Goal: Information Seeking & Learning: Learn about a topic

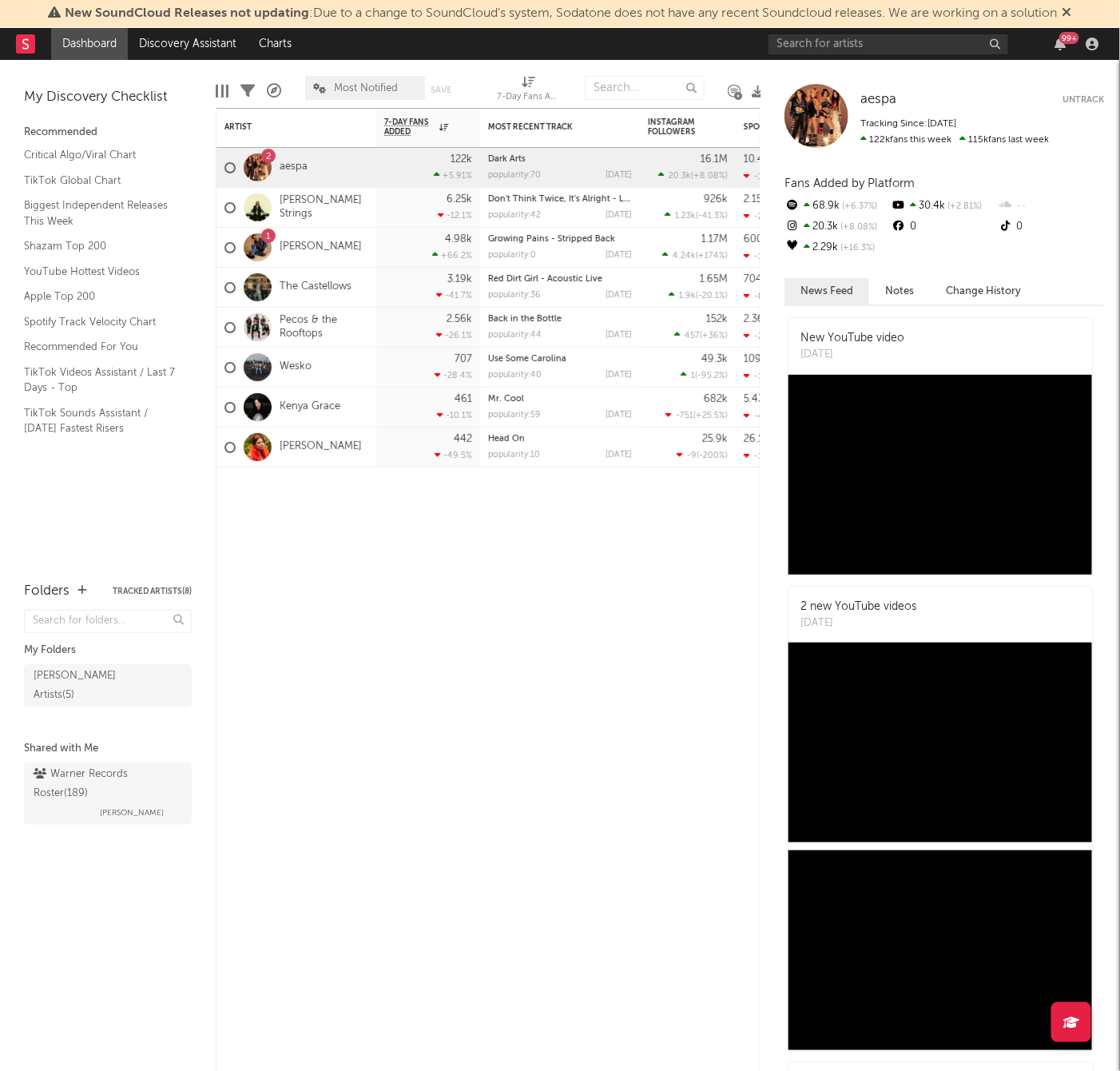
click at [1080, 10] on div "New SoundCloud Releases not updating : Due to a change to SoundCloud's system, …" at bounding box center [560, 14] width 1120 height 28
click at [845, 47] on input "text" at bounding box center [888, 44] width 240 height 20
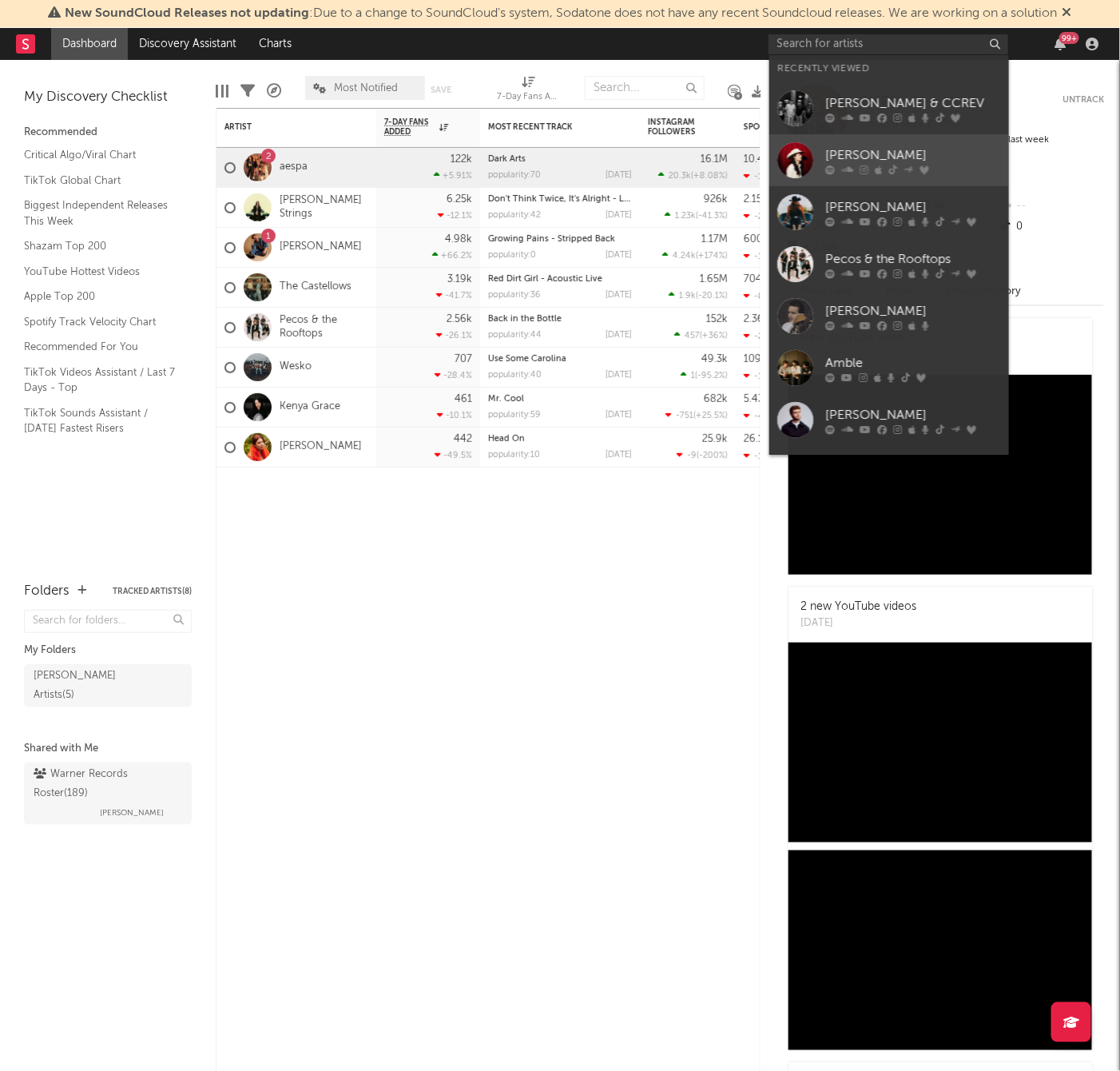
click at [889, 156] on div "[PERSON_NAME]" at bounding box center [913, 154] width 175 height 19
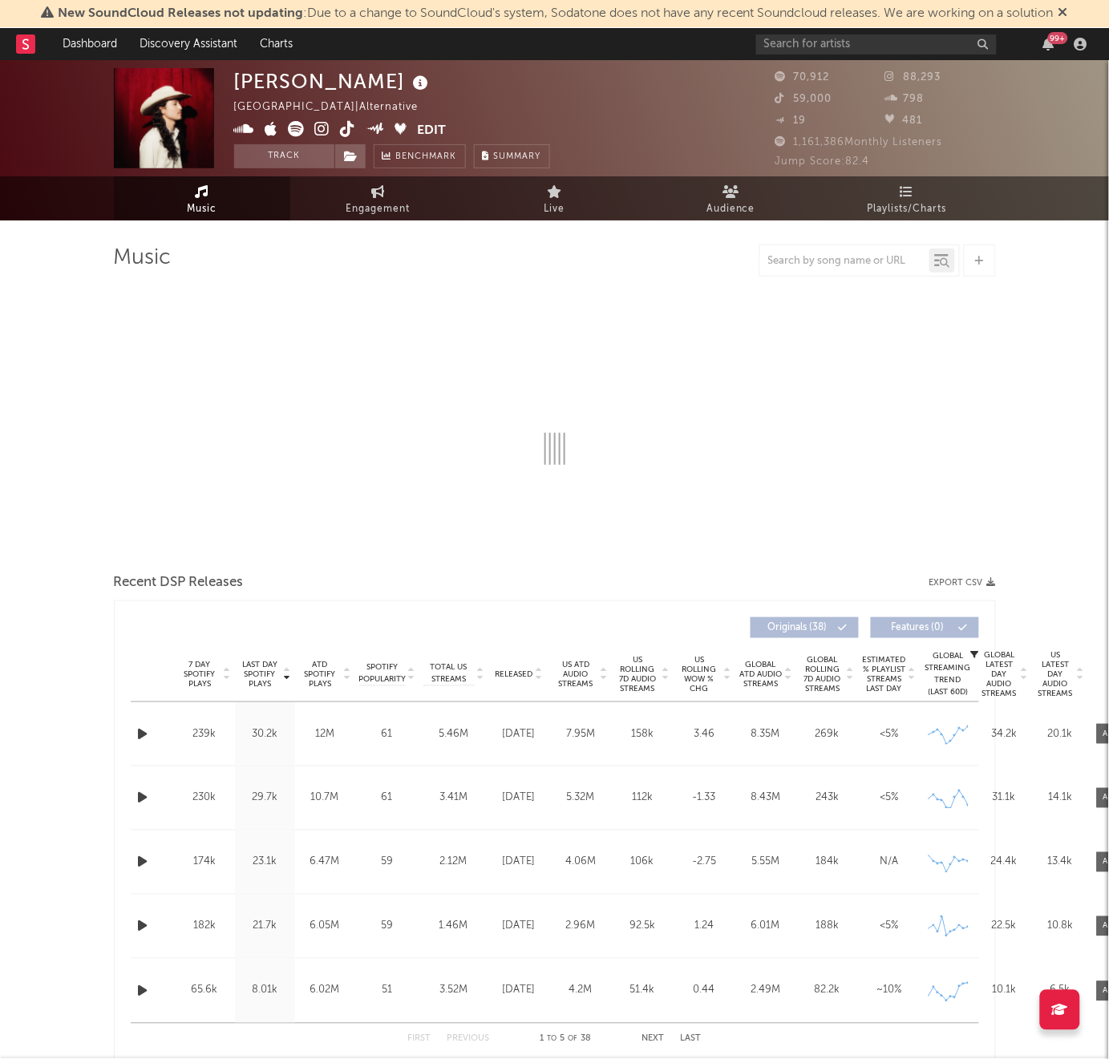
select select "6m"
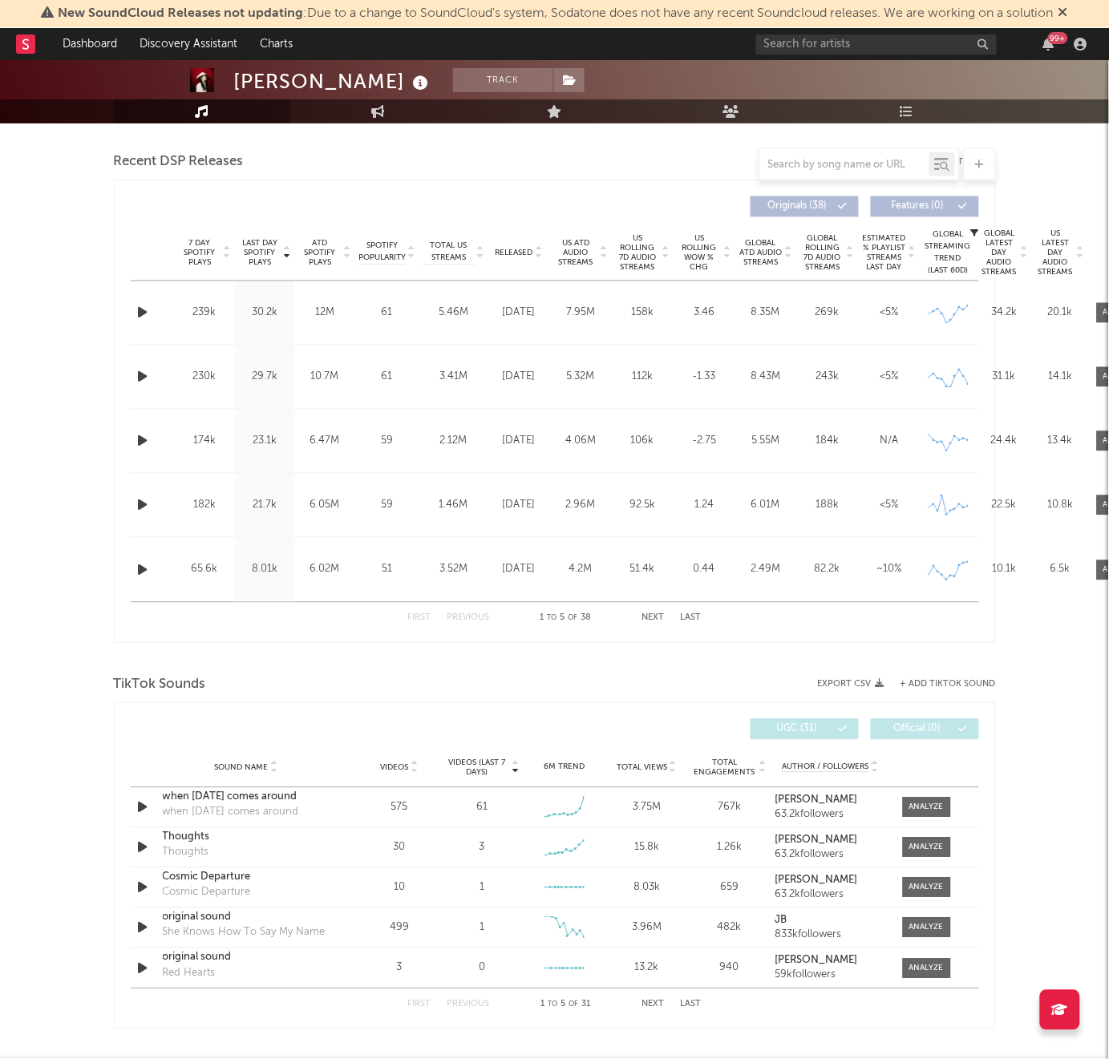
scroll to position [702, 0]
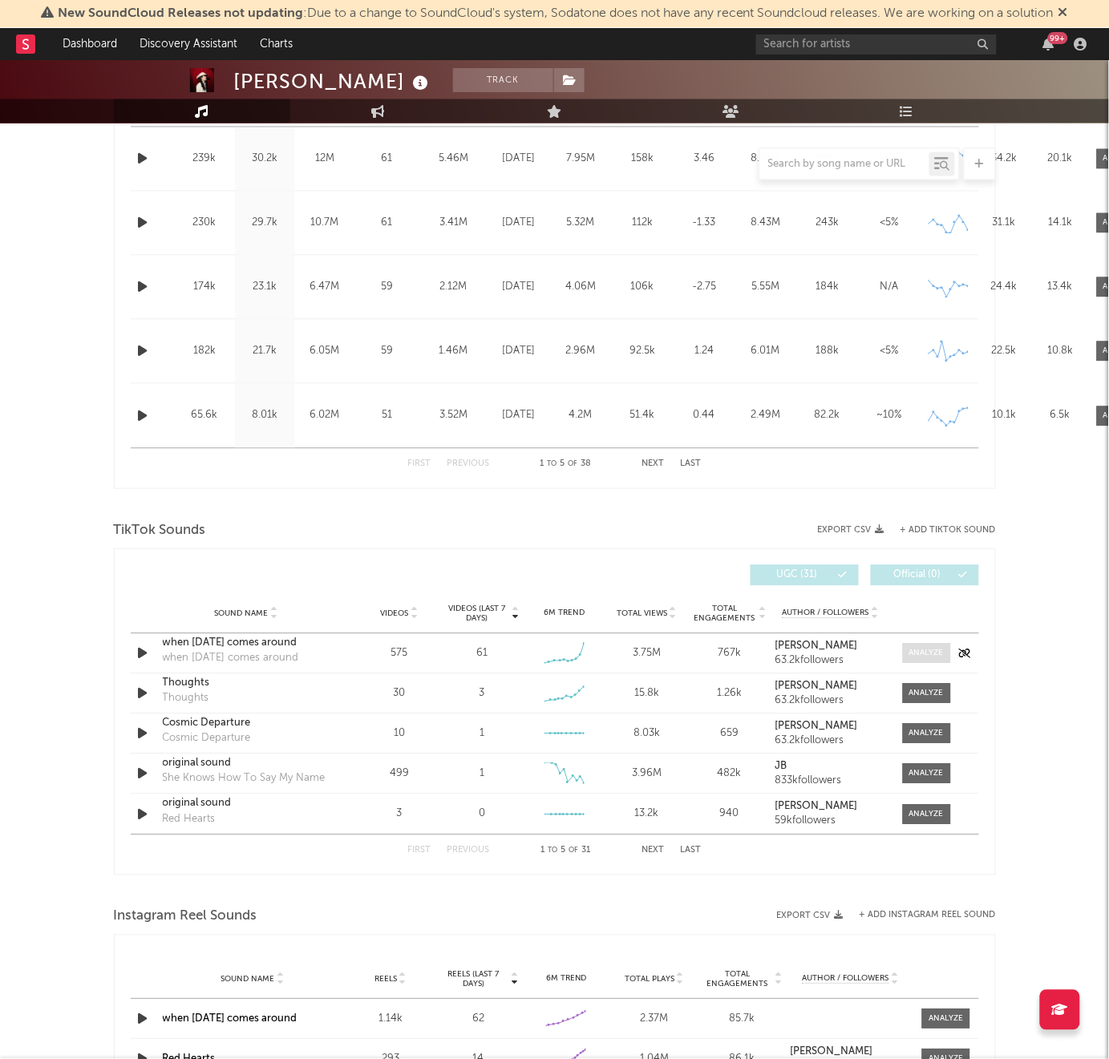
click at [931, 662] on span at bounding box center [927, 654] width 48 height 20
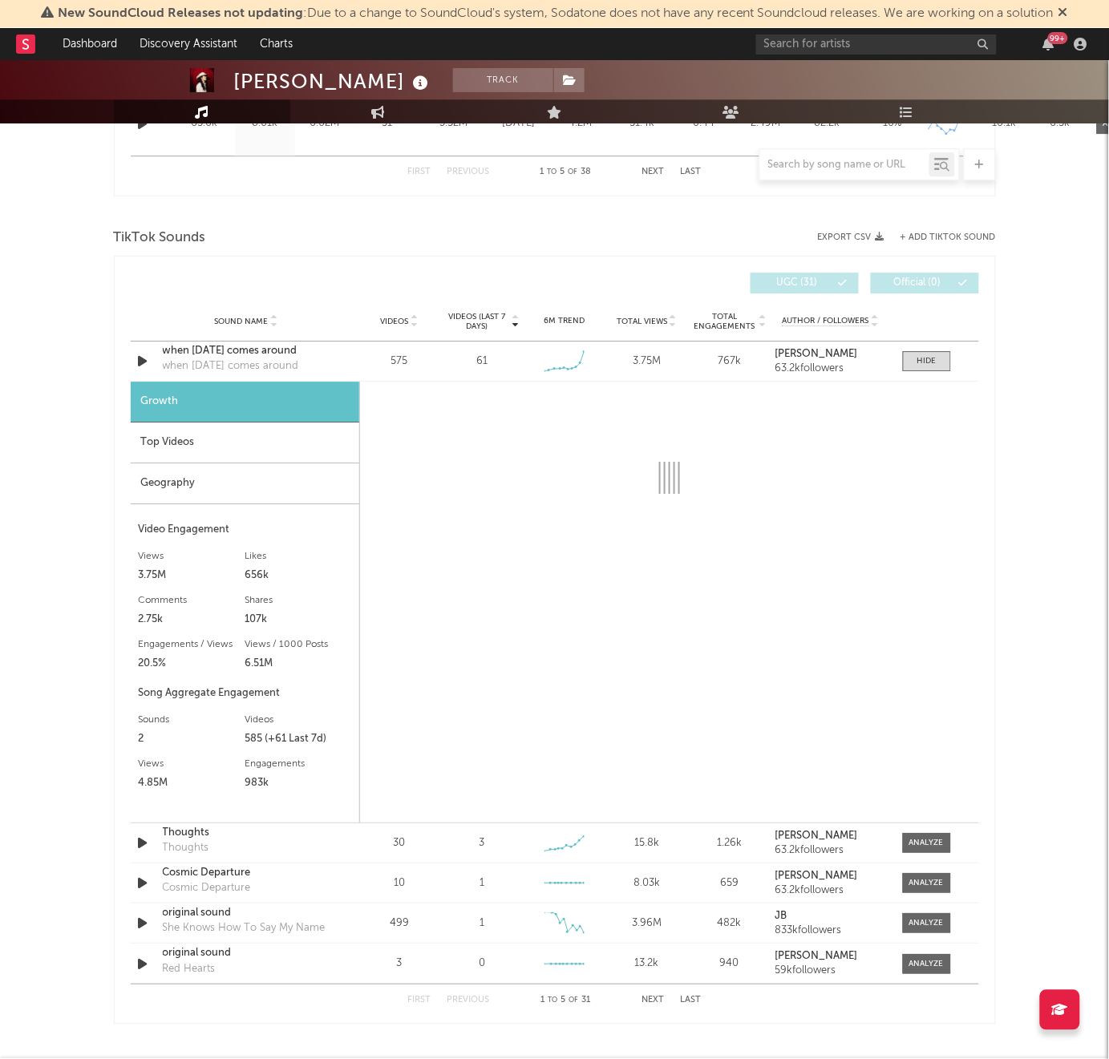
scroll to position [1002, 0]
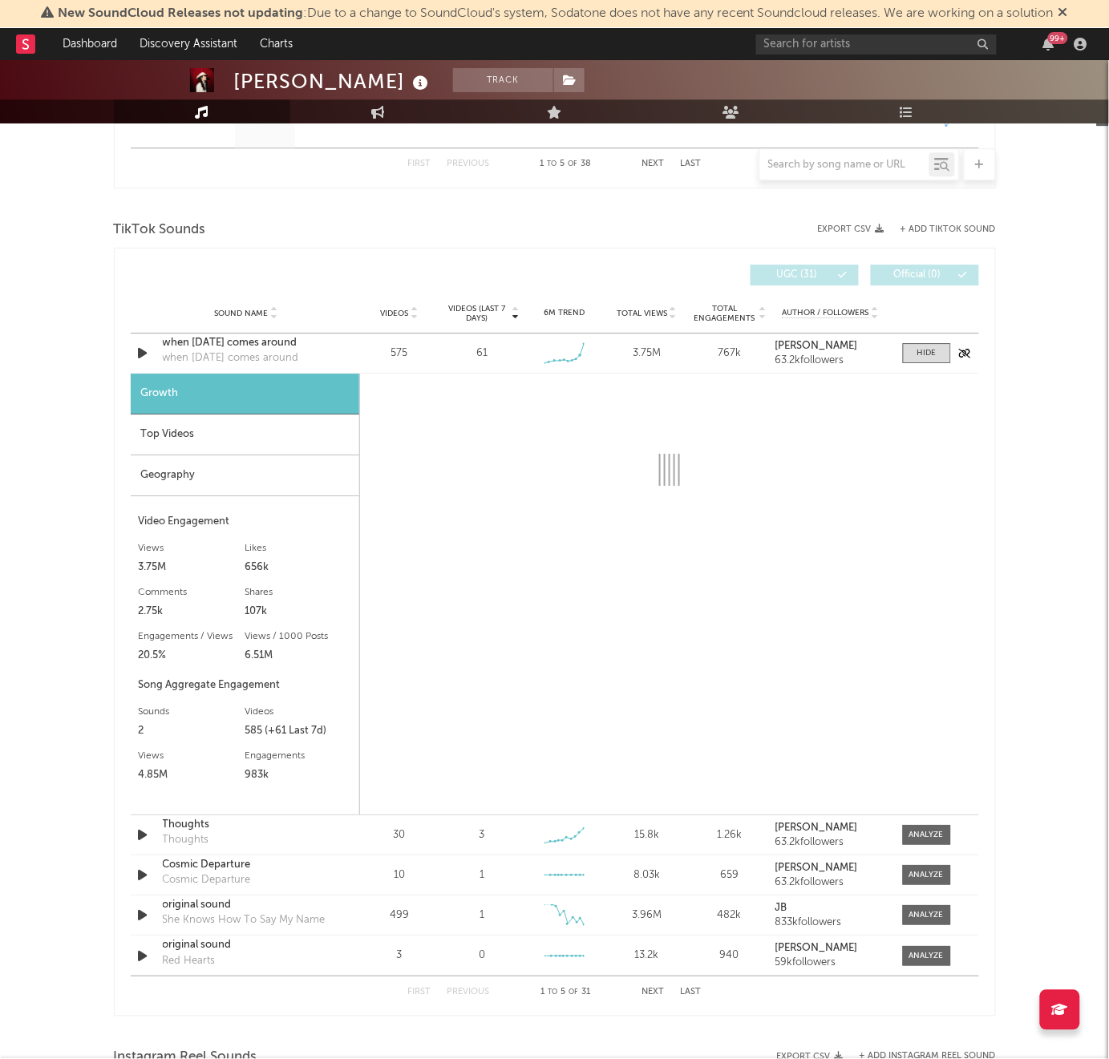
select select "6m"
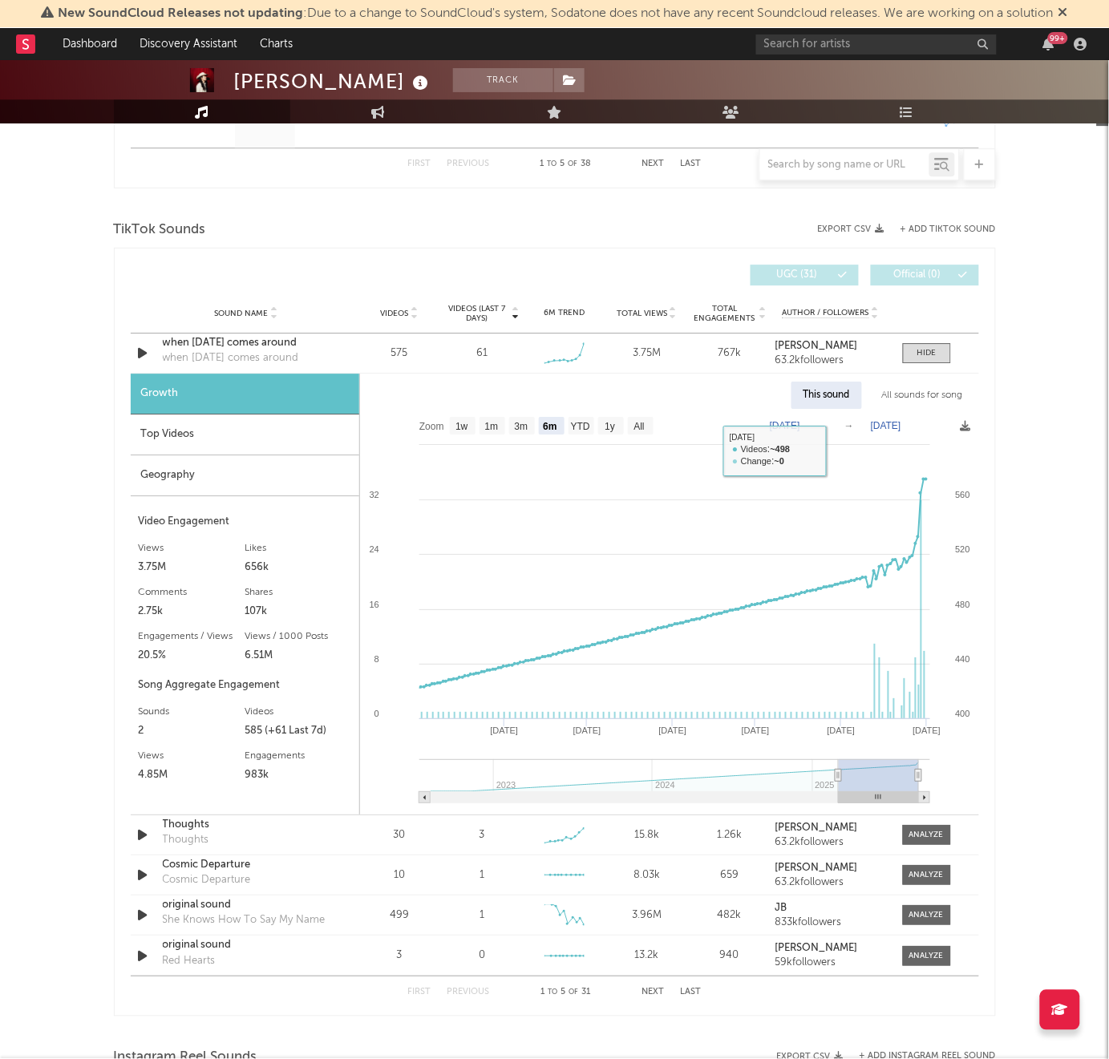
click at [259, 430] on div "Top Videos" at bounding box center [245, 435] width 229 height 41
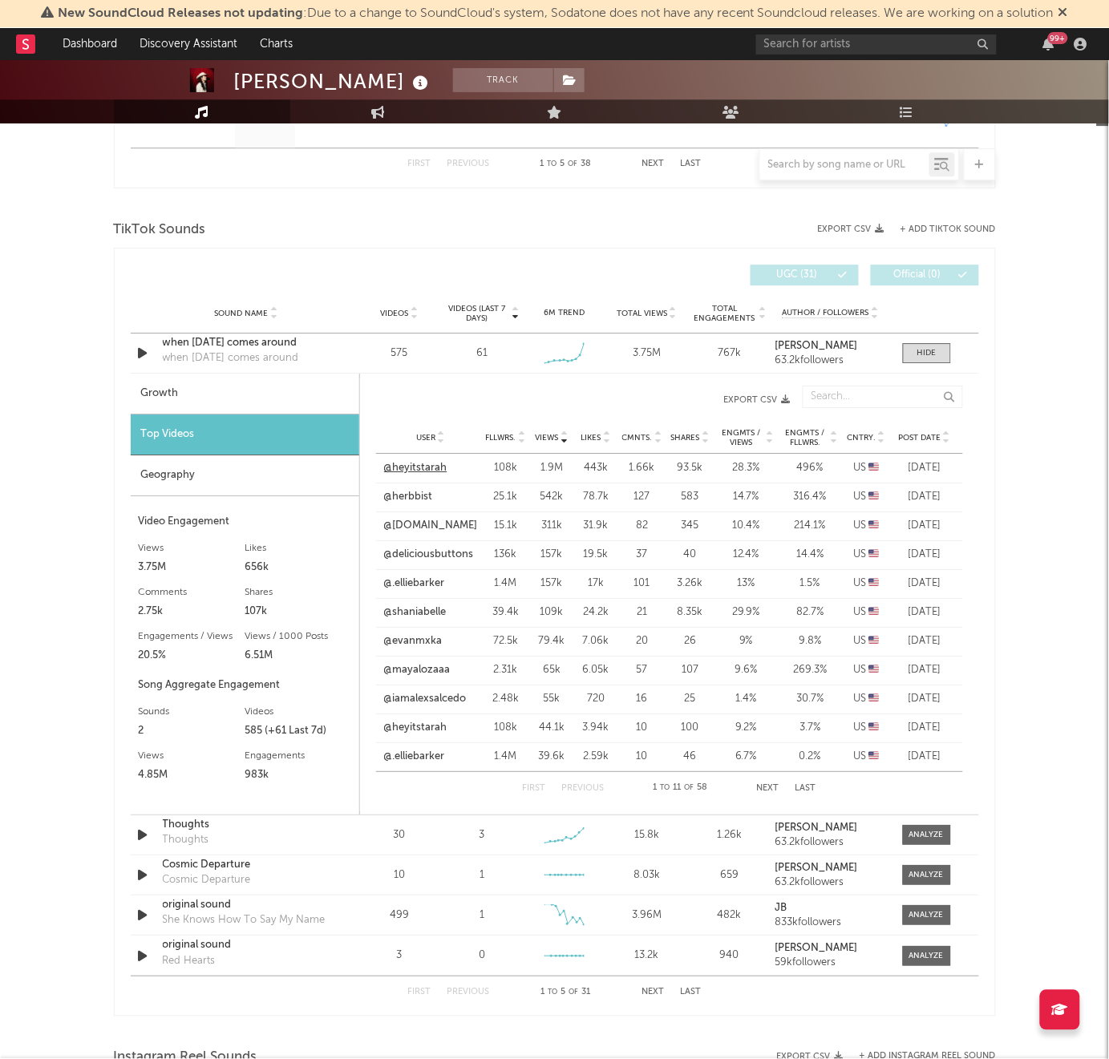
click at [425, 467] on link "@heyitstarah" at bounding box center [415, 468] width 63 height 16
